Goal: Task Accomplishment & Management: Manage account settings

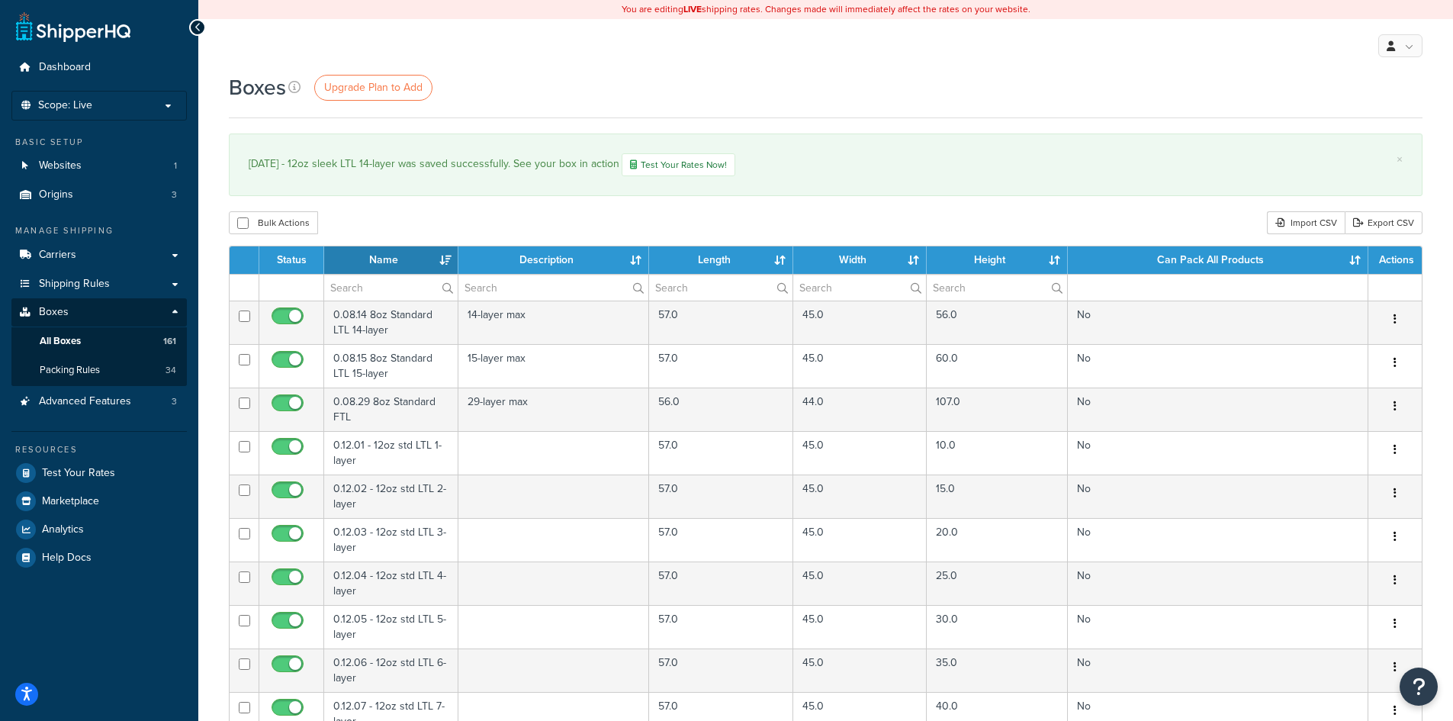
select select "1000"
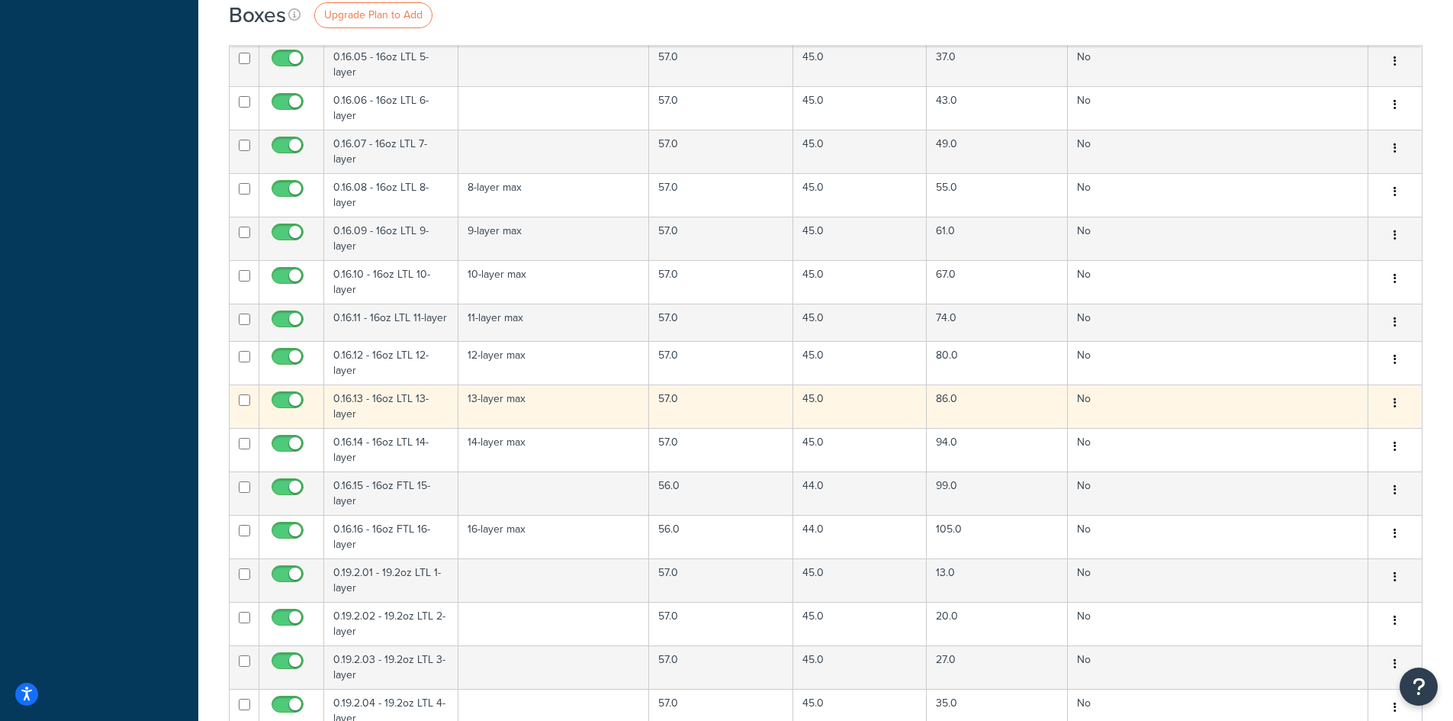
scroll to position [1602, 0]
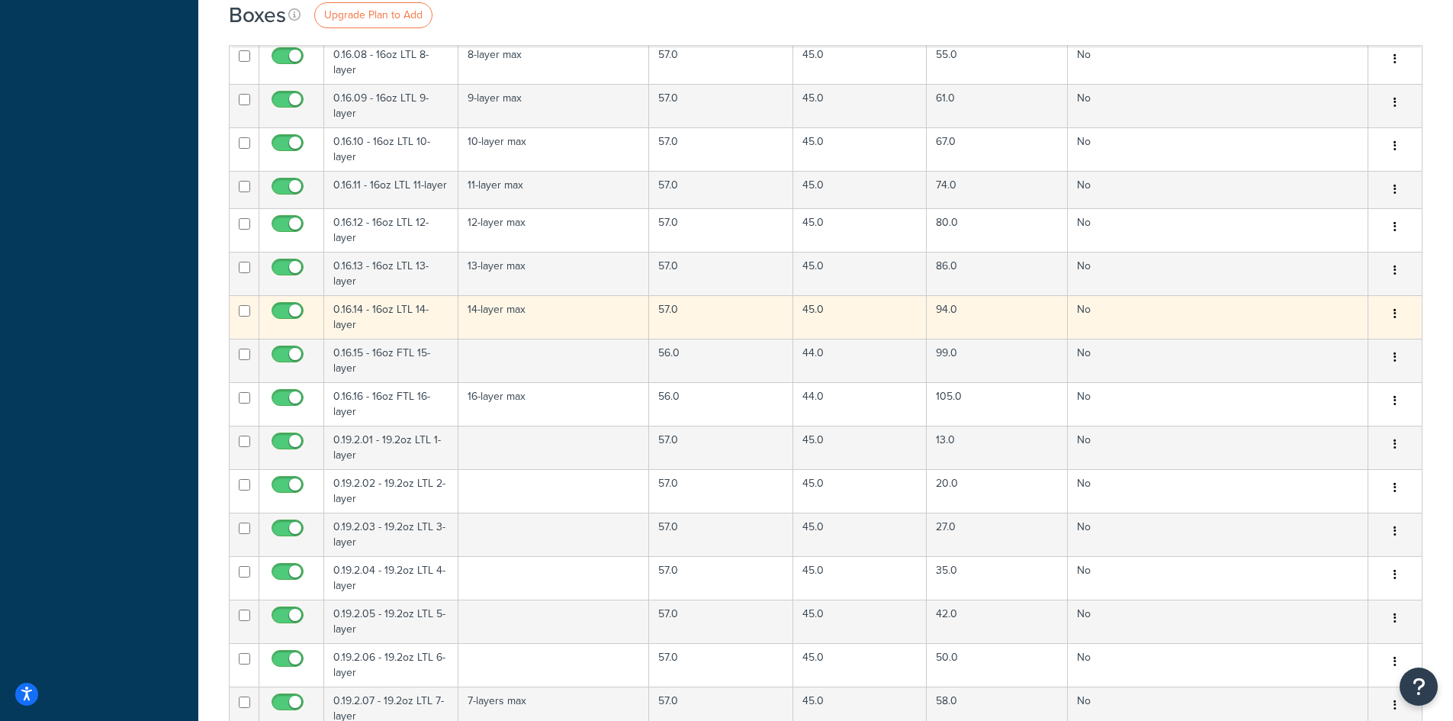
click at [1394, 315] on icon "button" at bounding box center [1395, 313] width 3 height 11
click at [1219, 317] on td "No" at bounding box center [1218, 316] width 301 height 43
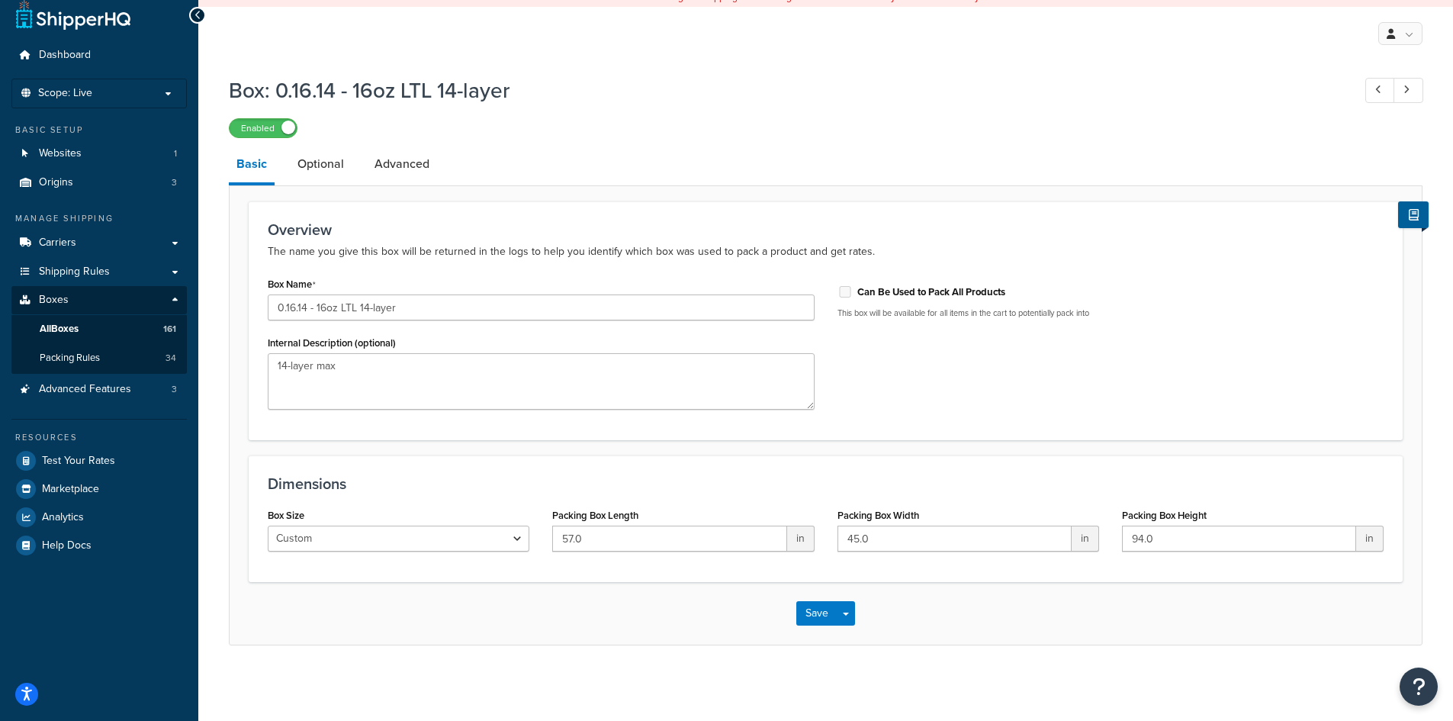
scroll to position [14, 0]
click at [320, 166] on link "Optional" at bounding box center [321, 163] width 62 height 37
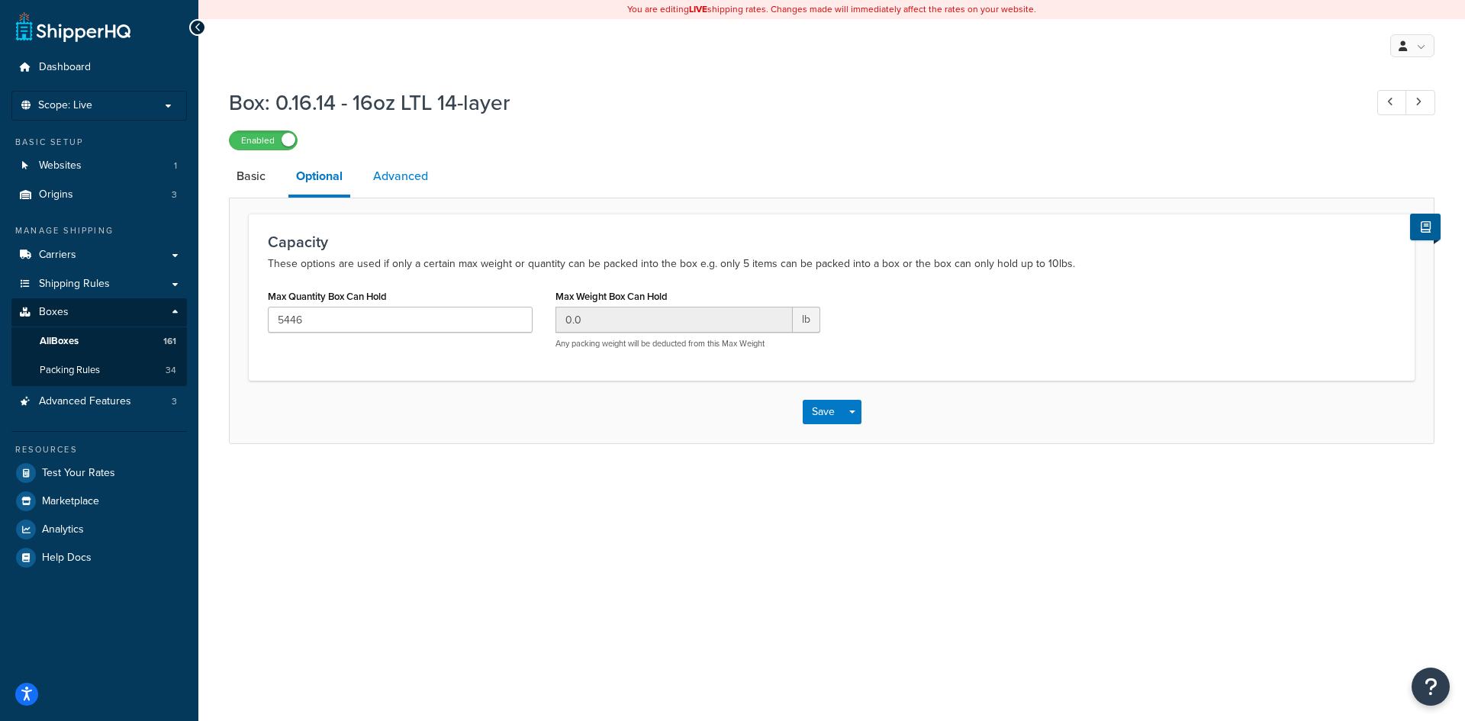
click at [404, 177] on link "Advanced" at bounding box center [400, 176] width 70 height 37
select select "250"
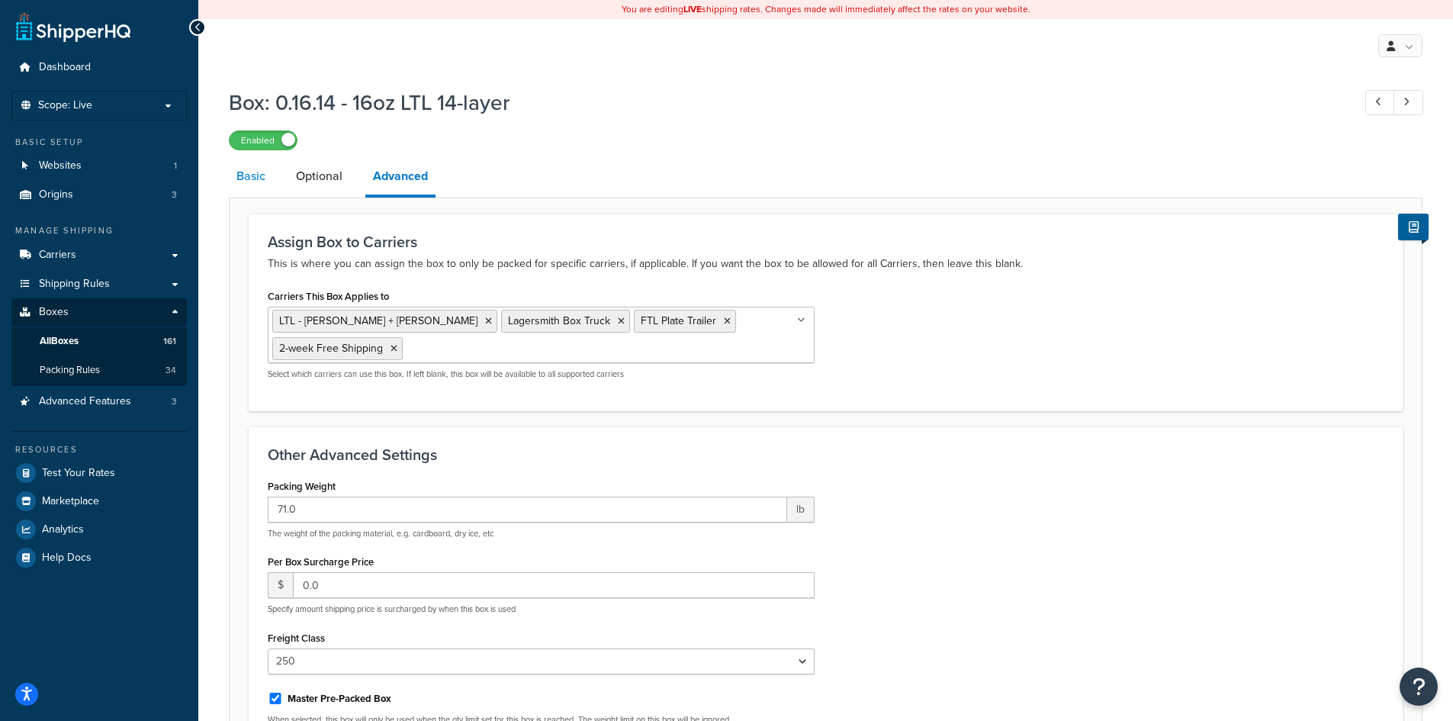
click at [253, 175] on link "Basic" at bounding box center [251, 176] width 44 height 37
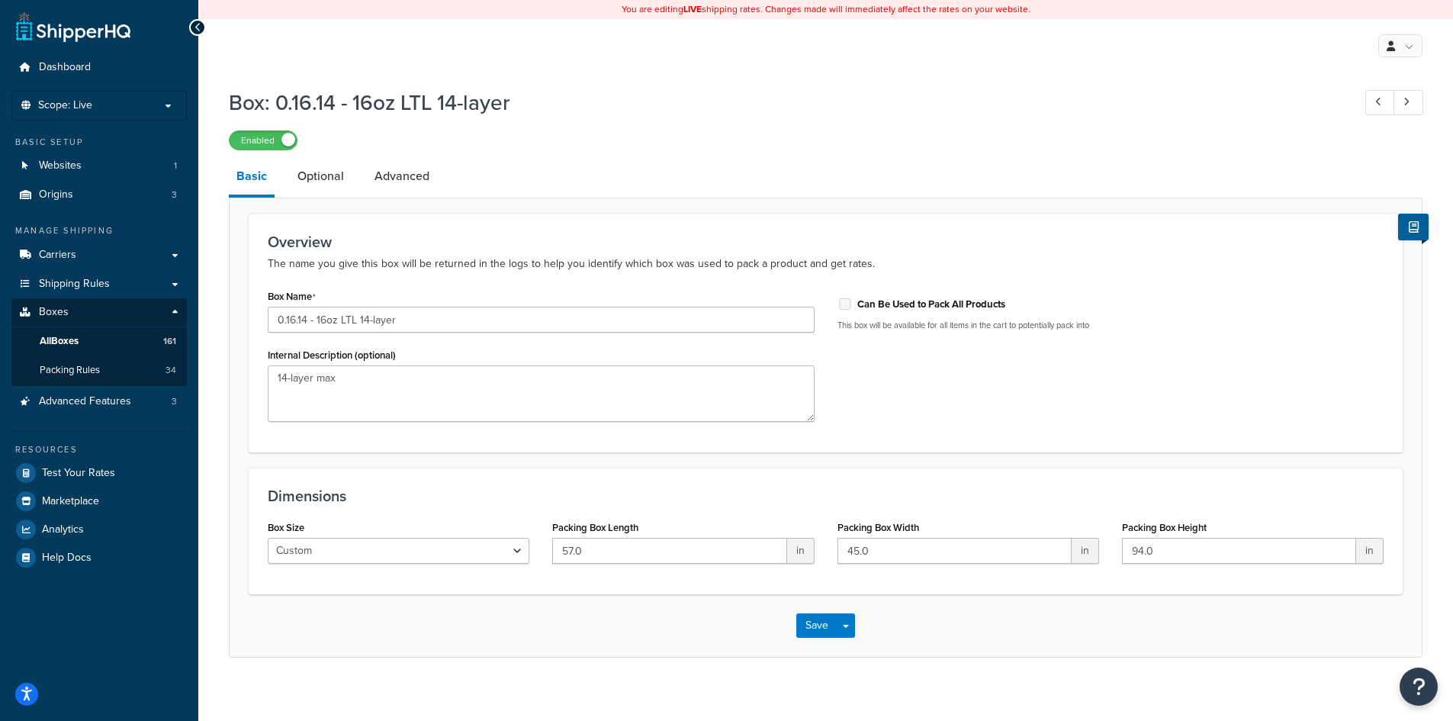
scroll to position [14, 0]
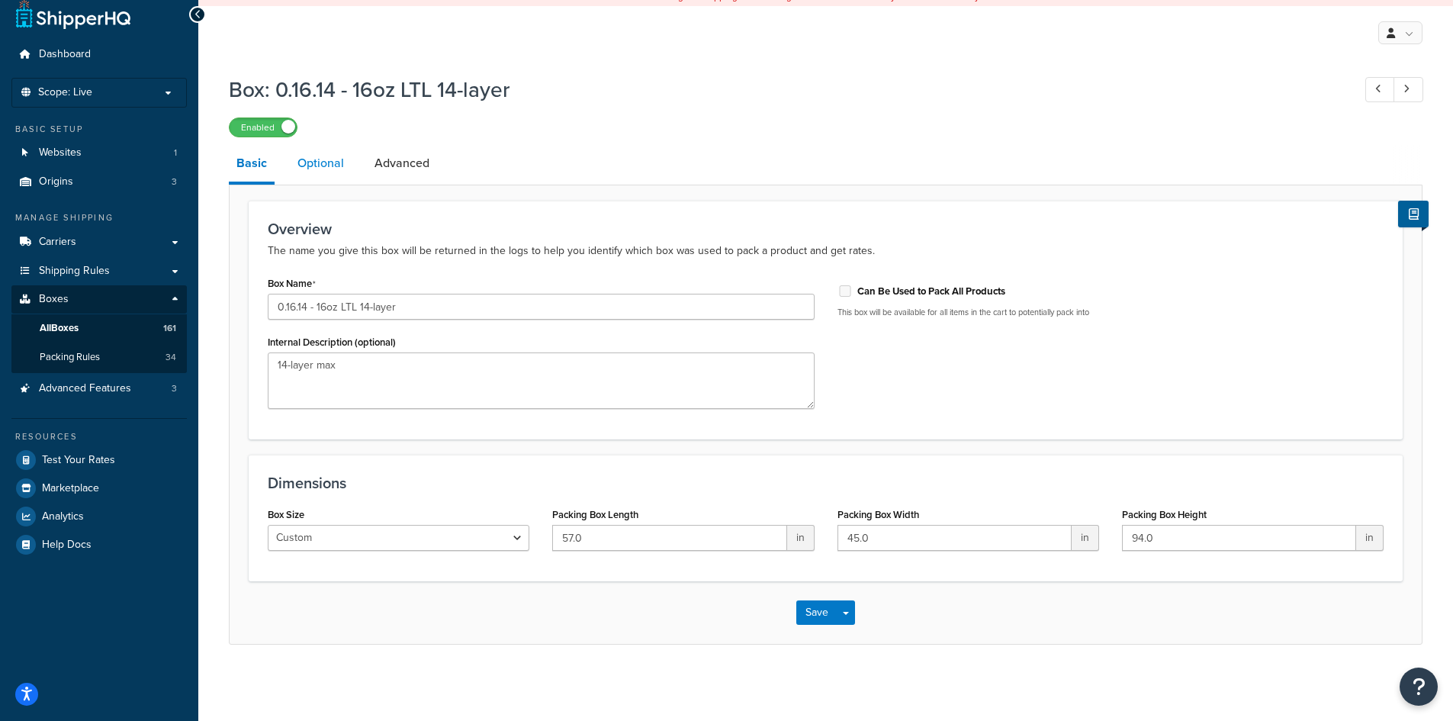
click at [313, 168] on link "Optional" at bounding box center [321, 163] width 62 height 37
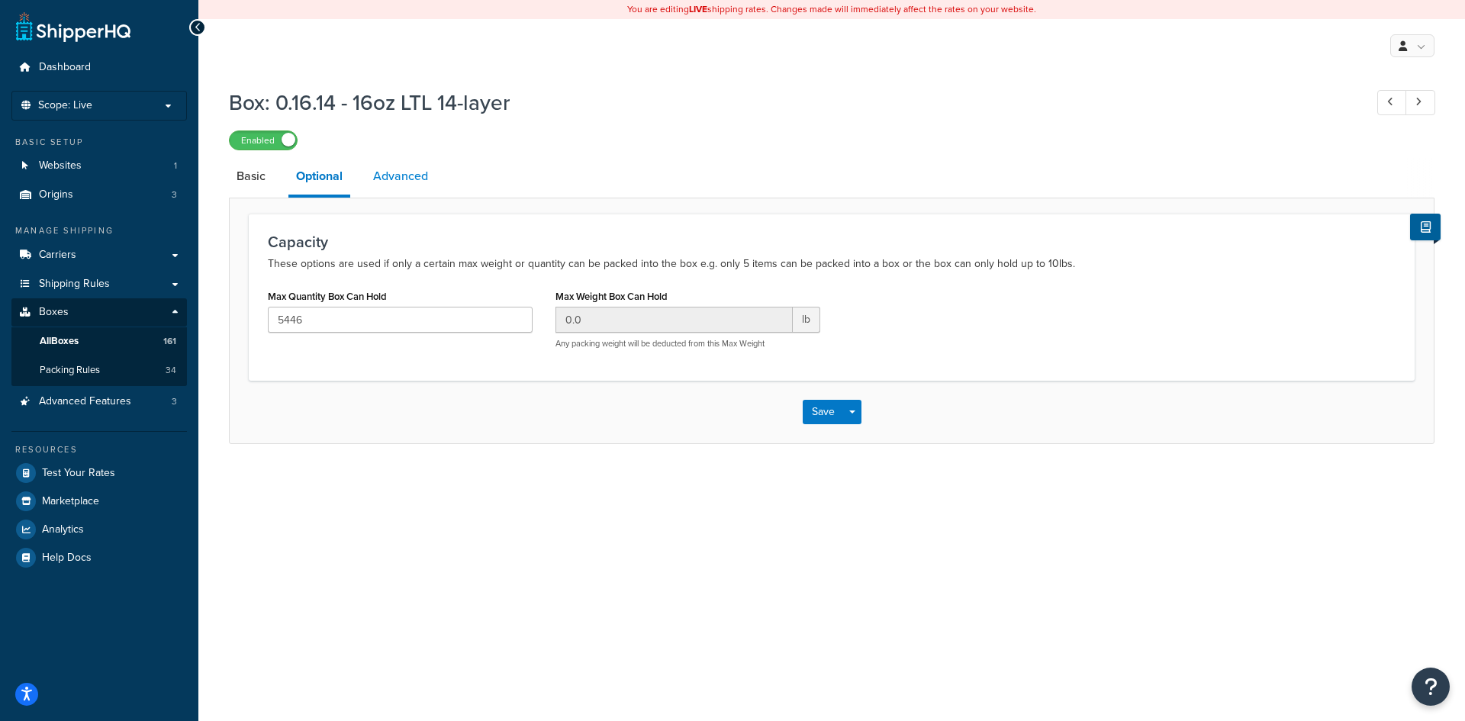
click at [407, 181] on link "Advanced" at bounding box center [400, 176] width 70 height 37
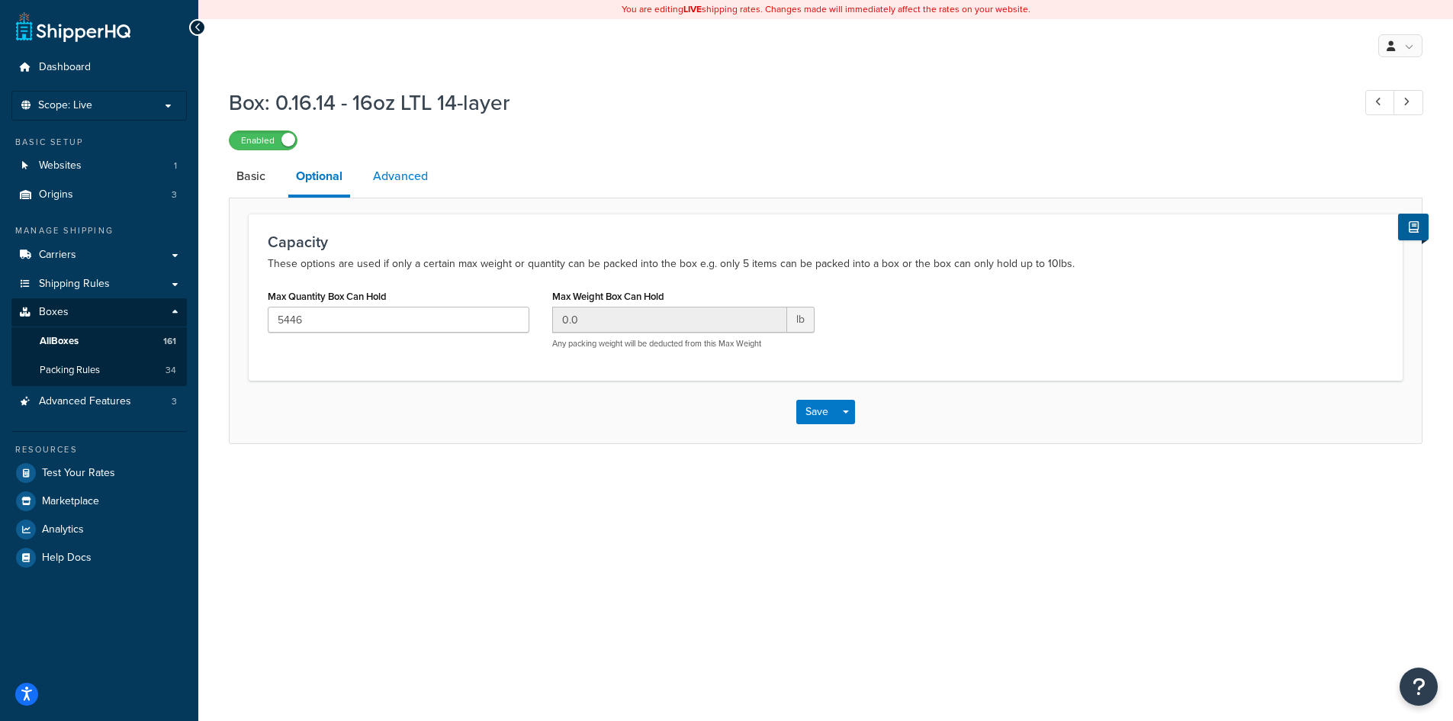
select select "250"
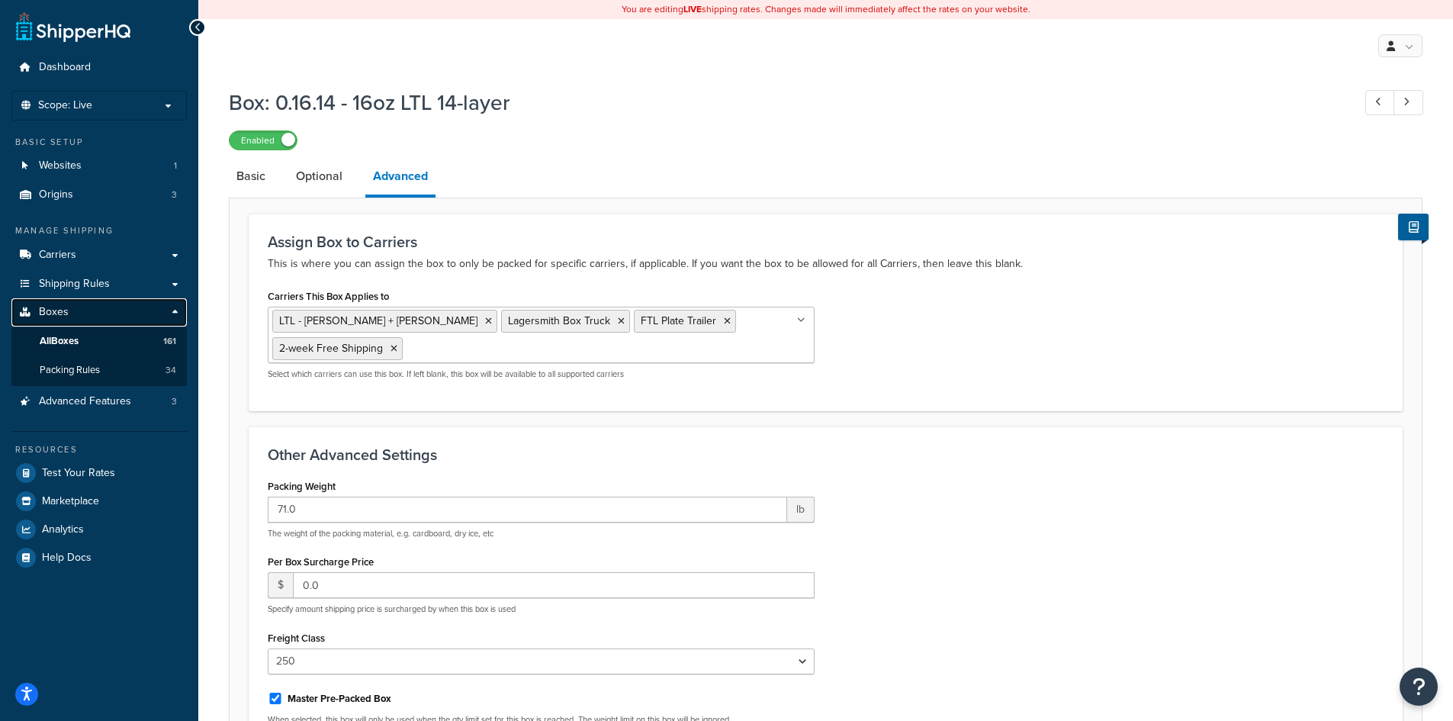
click at [143, 306] on link "Boxes" at bounding box center [98, 312] width 175 height 28
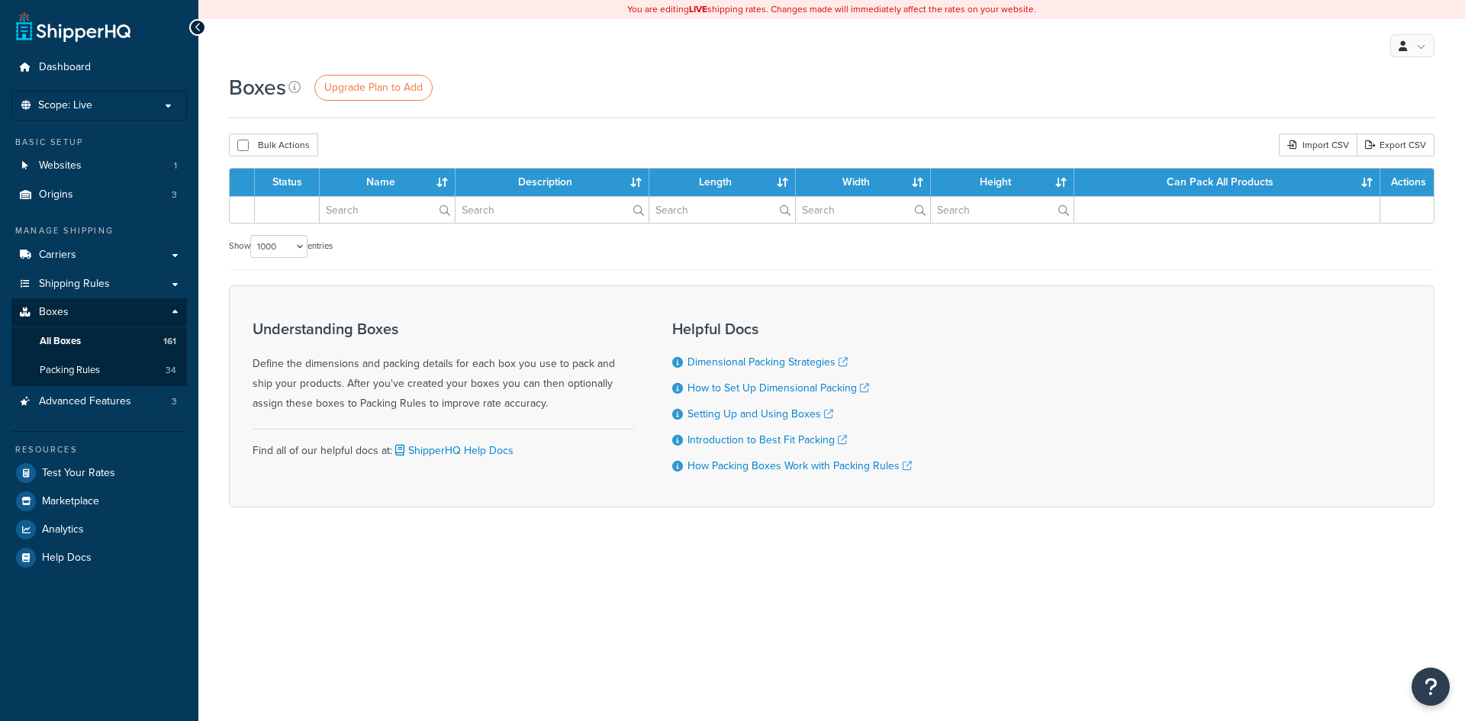
select select "1000"
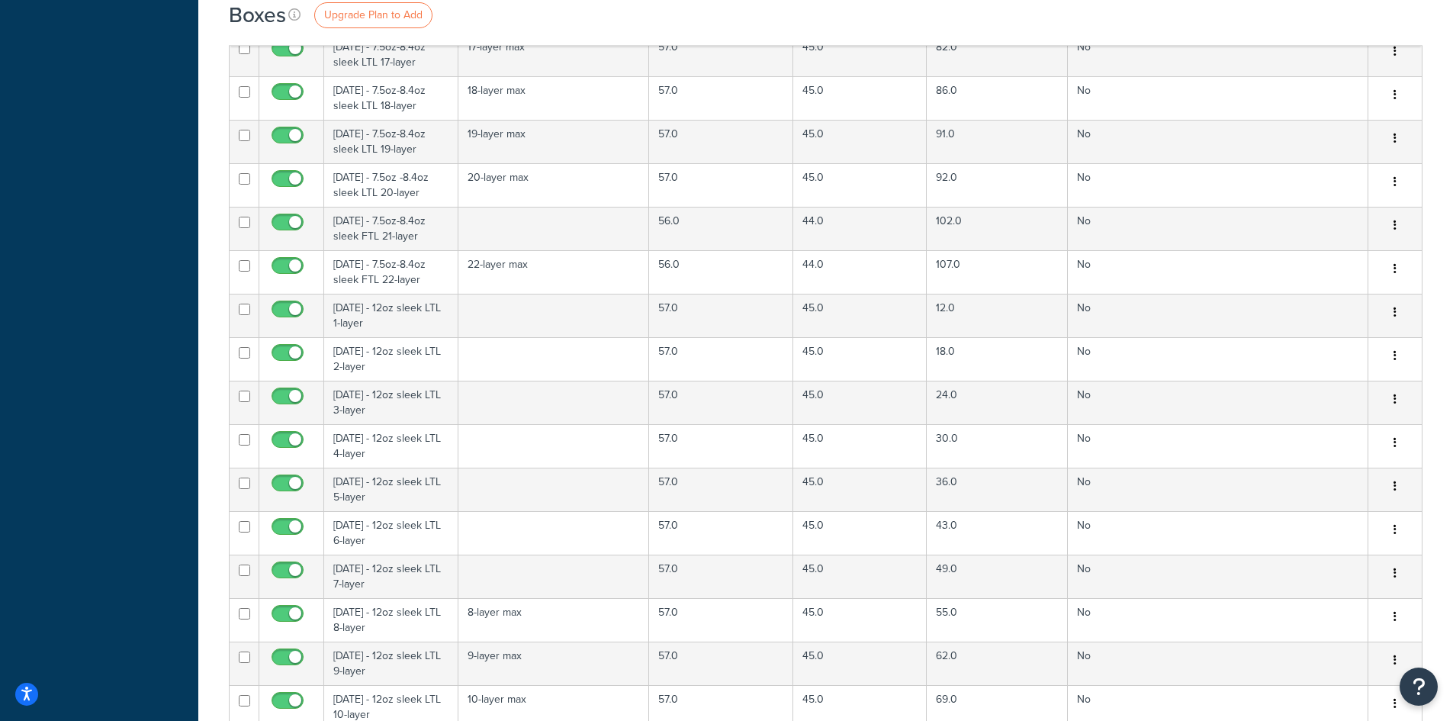
scroll to position [3432, 0]
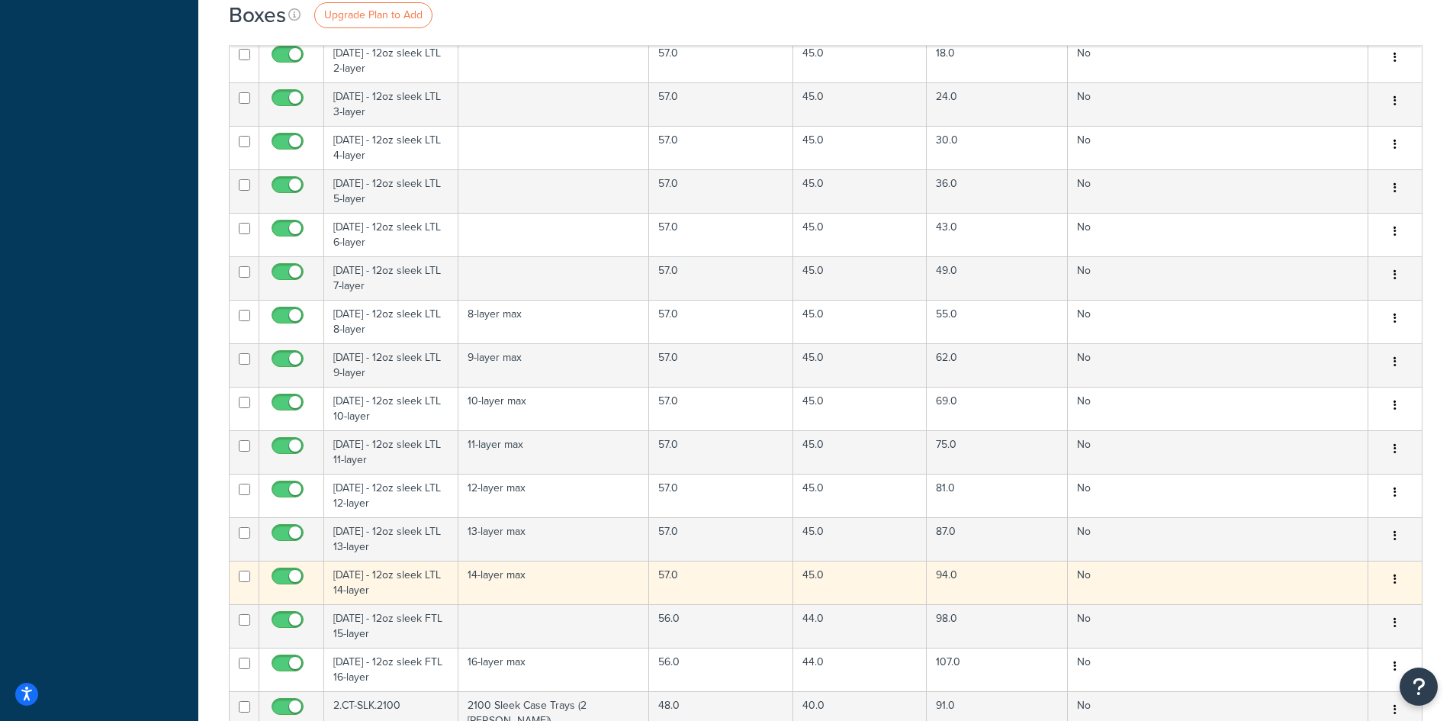
click at [394, 577] on td "[DATE] - 12oz sleek LTL 14-layer" at bounding box center [391, 582] width 134 height 43
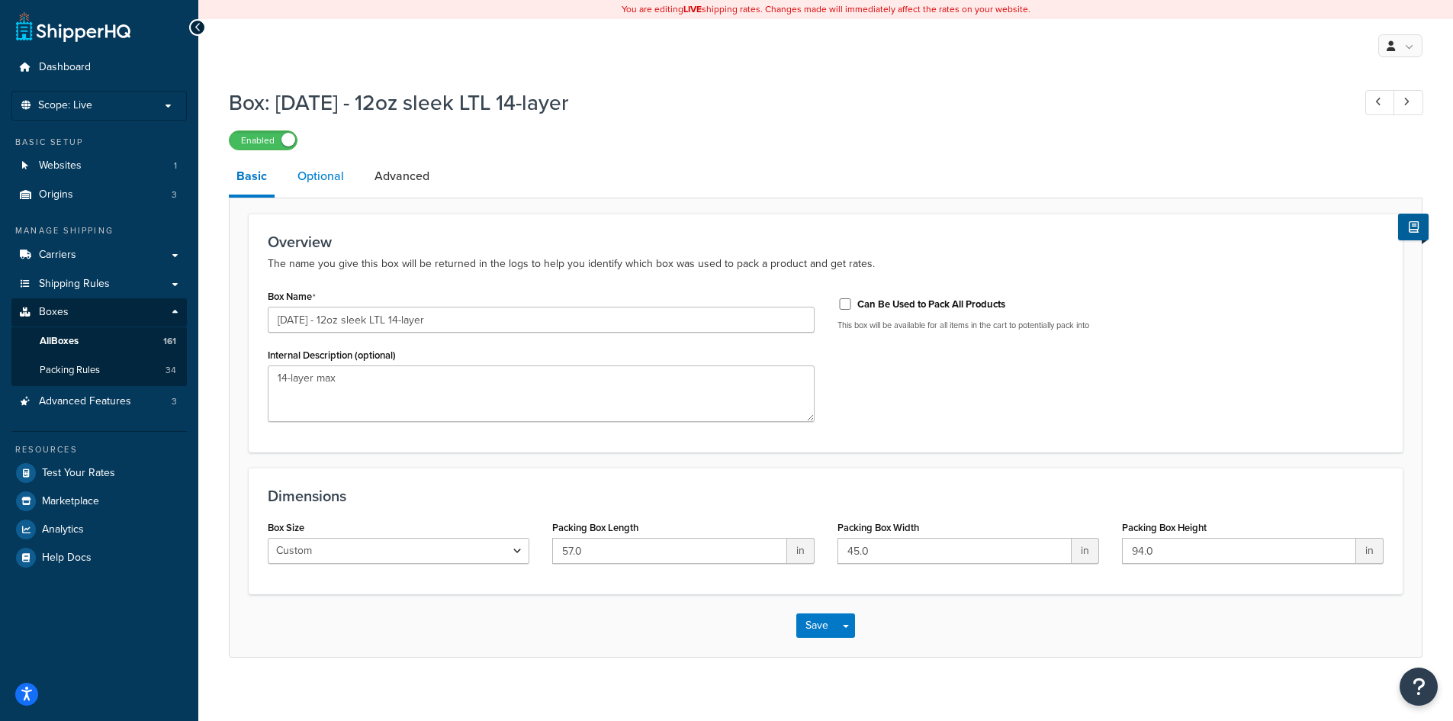
click at [326, 179] on link "Optional" at bounding box center [321, 176] width 62 height 37
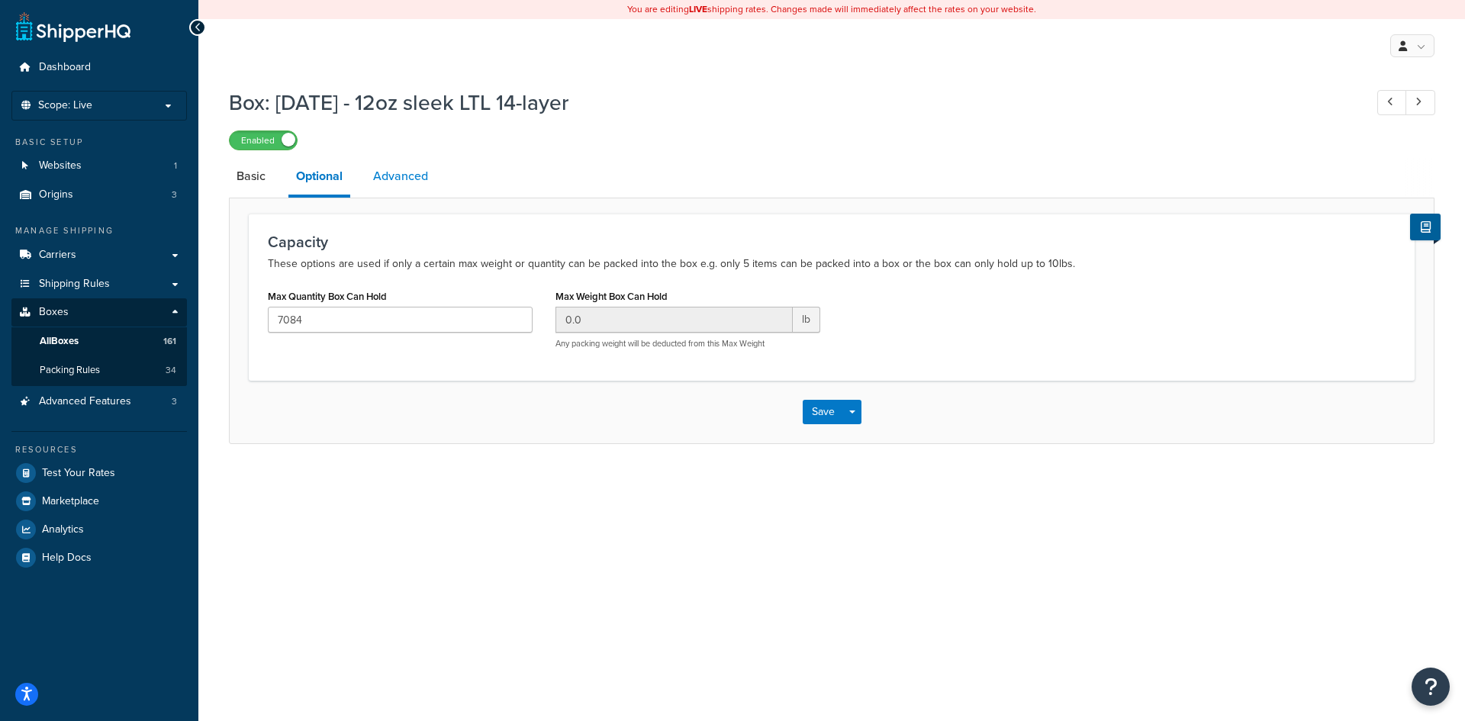
click at [387, 175] on link "Advanced" at bounding box center [400, 176] width 70 height 37
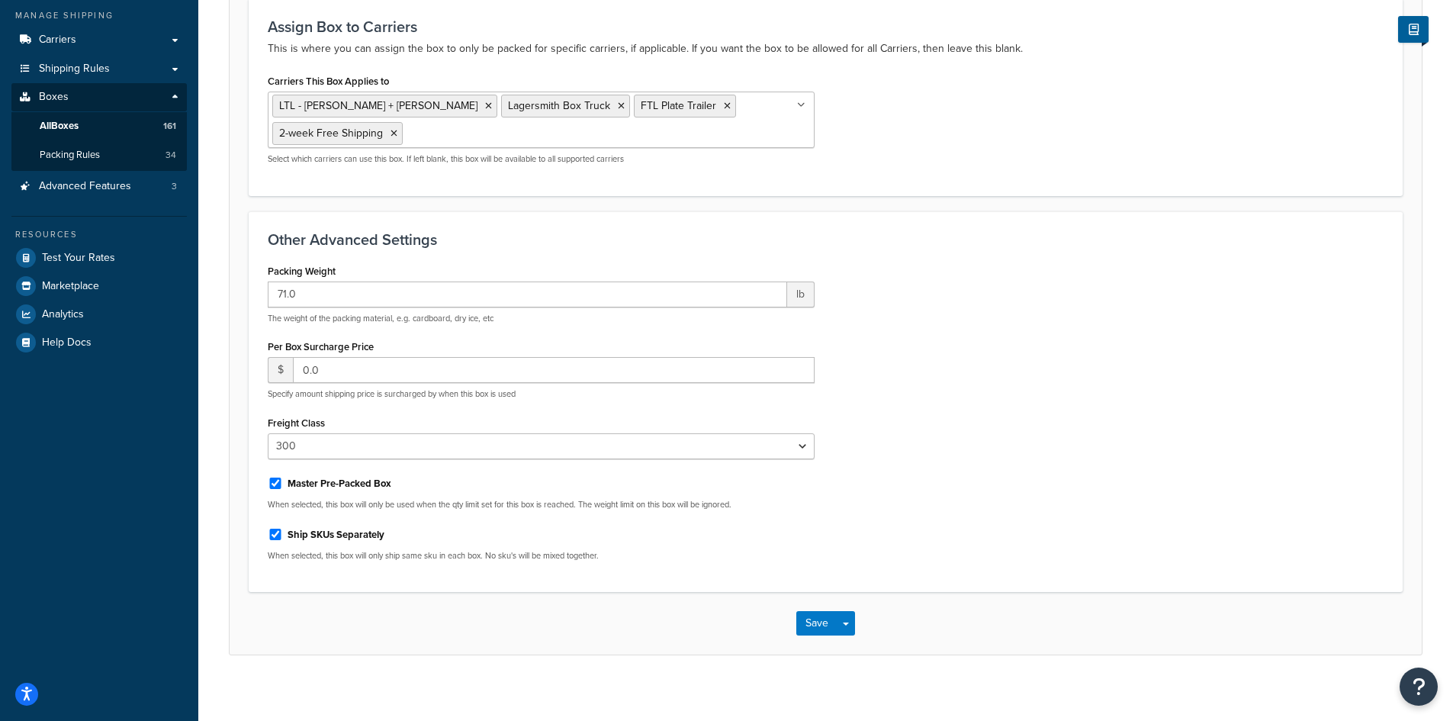
scroll to position [224, 0]
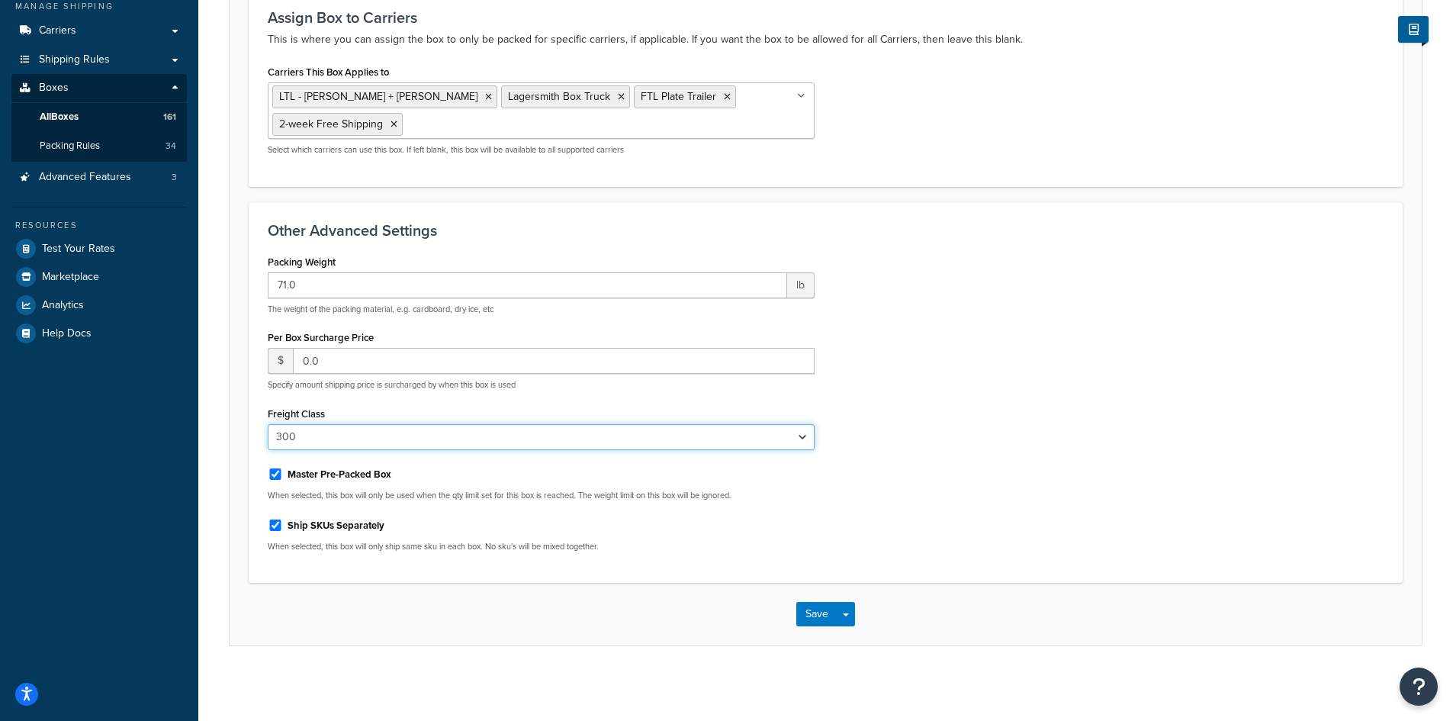
click at [802, 436] on select "N/A 50 55 60 65 70 77.5 85 92.5 100 110 125 150 175 200 250 300 400 500" at bounding box center [541, 437] width 547 height 26
select select "250"
click at [268, 424] on select "N/A 50 55 60 65 70 77.5 85 92.5 100 110 125 150 175 200 250 300 400 500" at bounding box center [541, 437] width 547 height 26
click at [809, 612] on button "Save" at bounding box center [816, 614] width 41 height 24
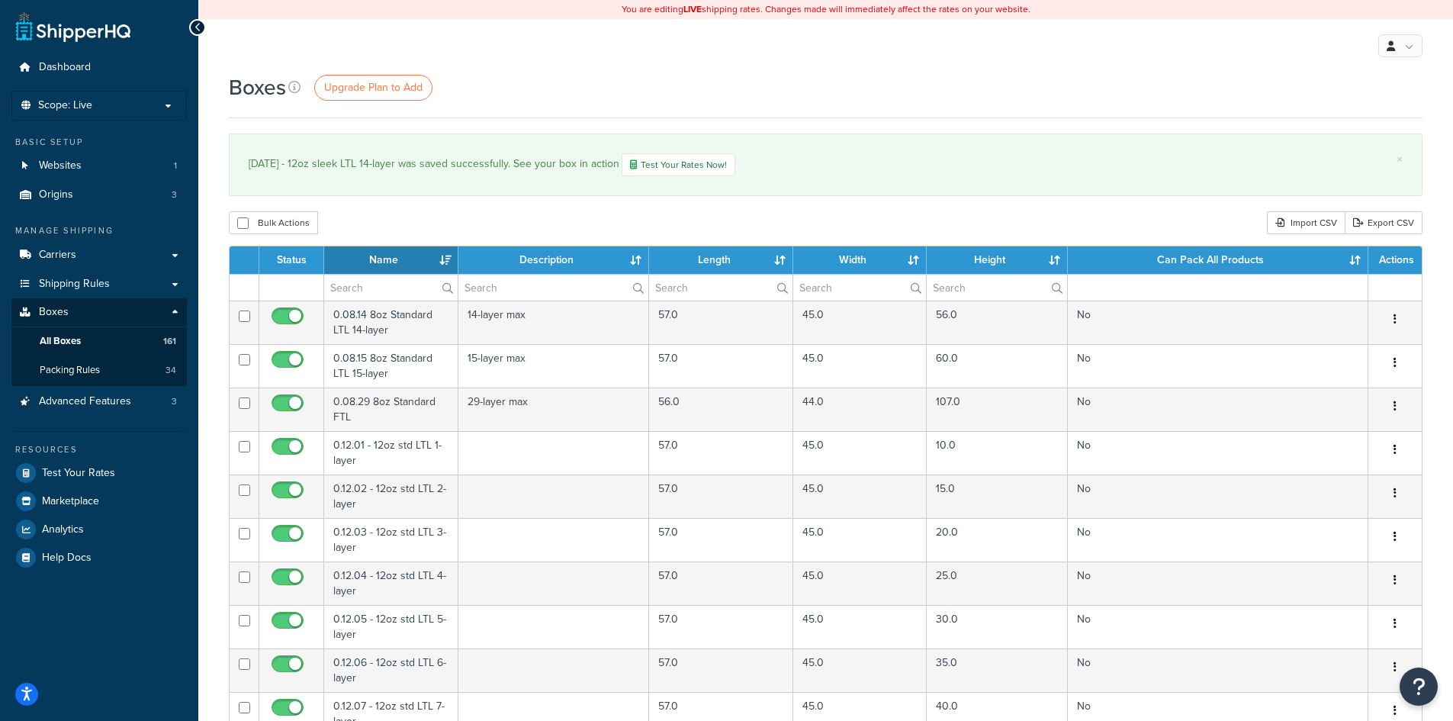
select select "1000"
click at [969, 434] on td "10.0" at bounding box center [997, 452] width 141 height 43
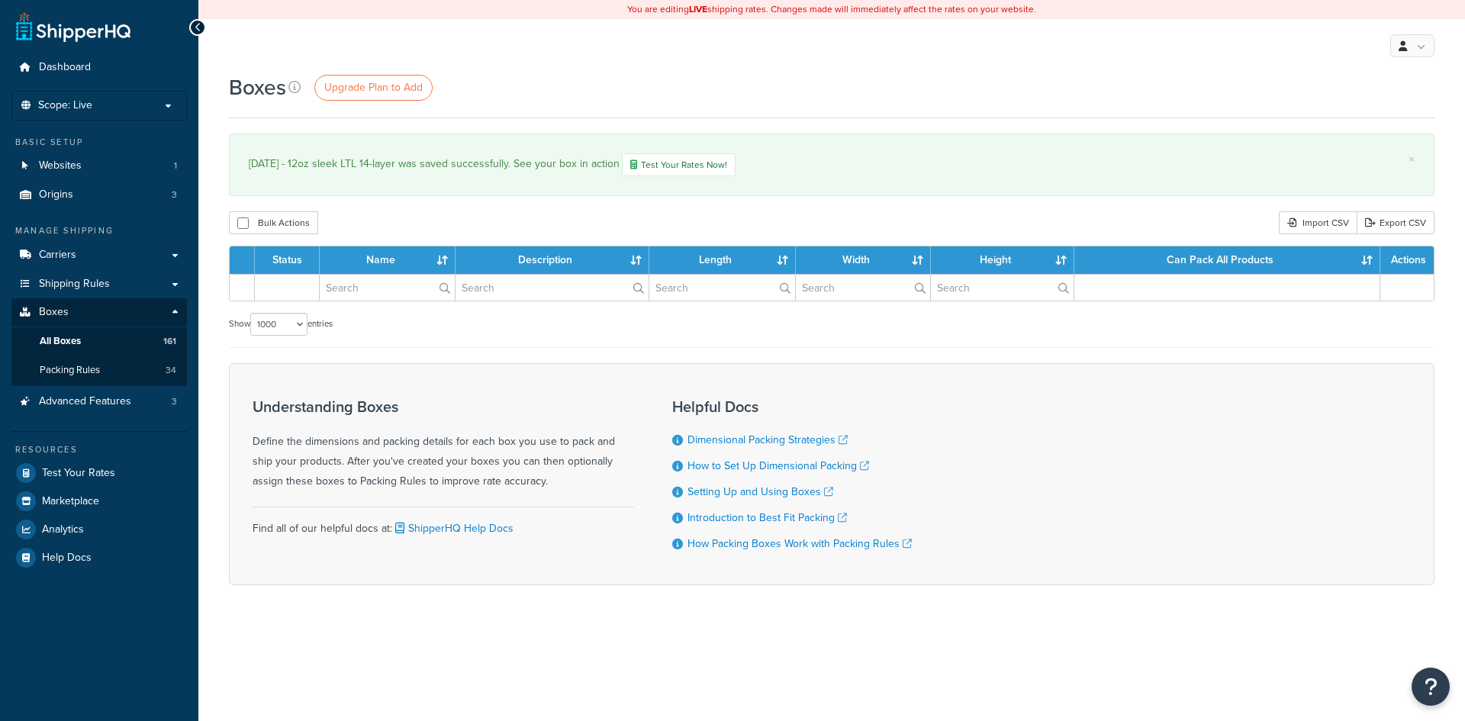
select select "1000"
